Goal: Obtain resource: Download file/media

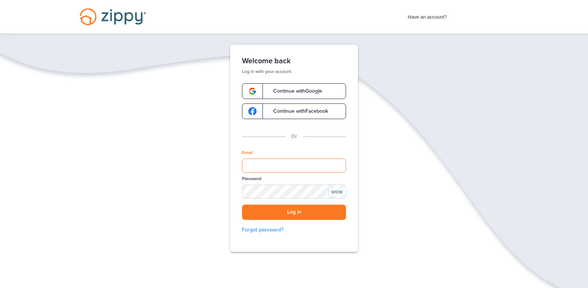
click at [258, 162] on input "Email" at bounding box center [294, 166] width 104 height 14
type input "**********"
click at [281, 213] on button "Log in" at bounding box center [294, 212] width 104 height 15
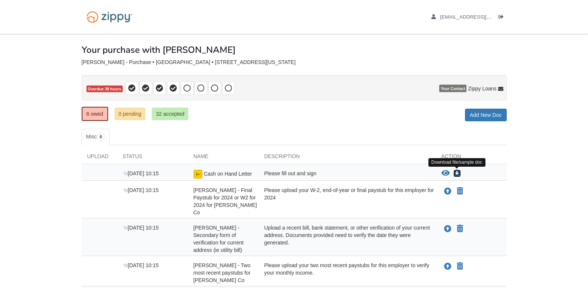
click at [458, 173] on icon "Download Cash on Hand Letter" at bounding box center [456, 173] width 7 height 7
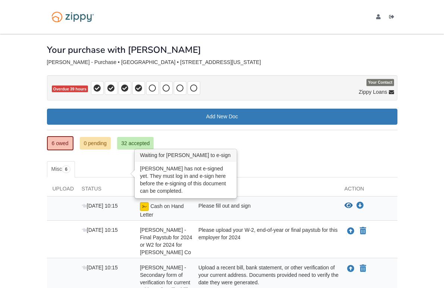
click at [140, 202] on img at bounding box center [144, 206] width 9 height 9
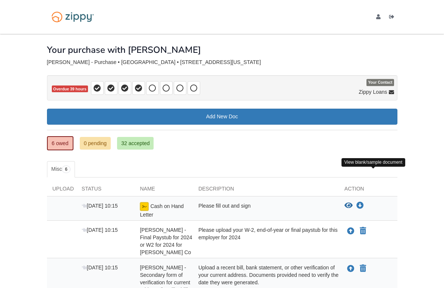
click at [352, 202] on icon "View Cash on Hand Letter" at bounding box center [348, 205] width 8 height 7
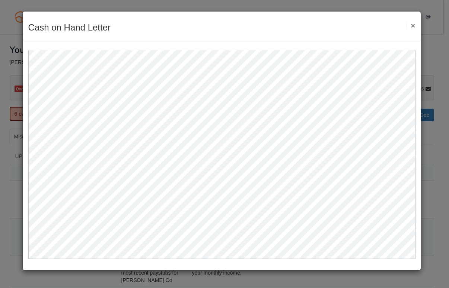
click at [415, 26] on button "×" at bounding box center [411, 26] width 9 height 8
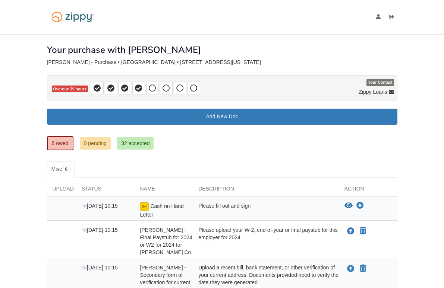
click at [140, 202] on img at bounding box center [144, 206] width 9 height 9
click at [82, 203] on span "[DATE] 10:15" at bounding box center [100, 206] width 36 height 6
drag, startPoint x: 71, startPoint y: 174, endPoint x: 140, endPoint y: 177, distance: 68.6
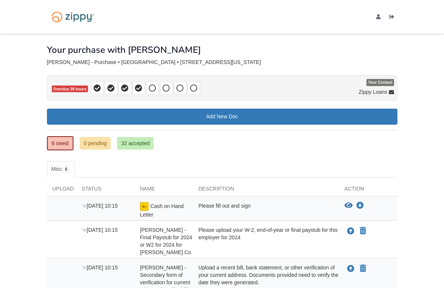
click at [140, 203] on span "Cash on Hand Letter" at bounding box center [162, 210] width 44 height 15
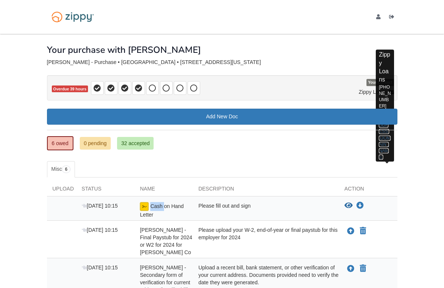
click at [390, 110] on link "[EMAIL_ADDRESS][DOMAIN_NAME]" at bounding box center [385, 135] width 12 height 50
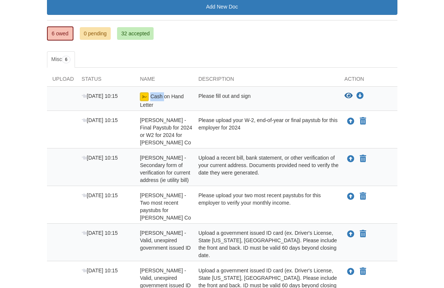
scroll to position [111, 0]
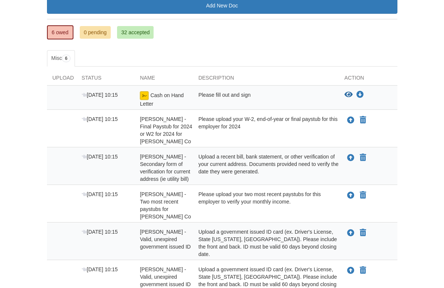
click at [241, 91] on div "Please fill out and sign" at bounding box center [266, 99] width 146 height 16
click at [364, 91] on icon "Download Cash on Hand Letter" at bounding box center [359, 94] width 7 height 7
click at [285, 153] on div "Upload a recent bill, bank statement, or other verification of your current add…" at bounding box center [266, 168] width 146 height 30
